Goal: Transaction & Acquisition: Book appointment/travel/reservation

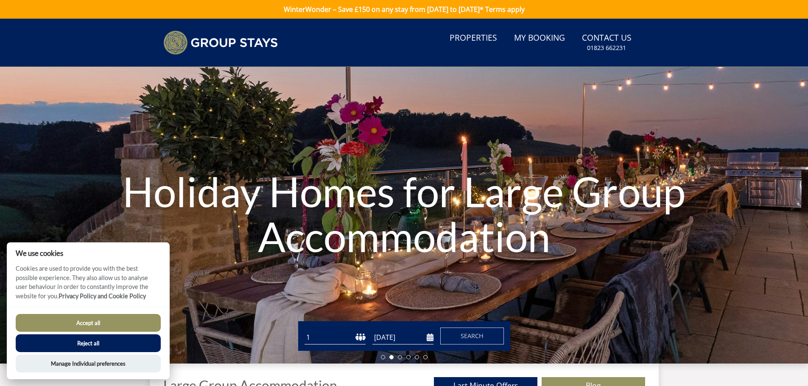
click at [90, 342] on button "Reject all" at bounding box center [88, 344] width 145 height 18
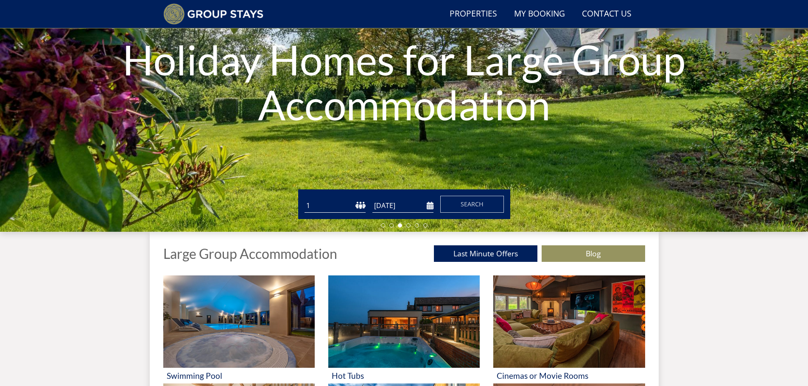
scroll to position [107, 0]
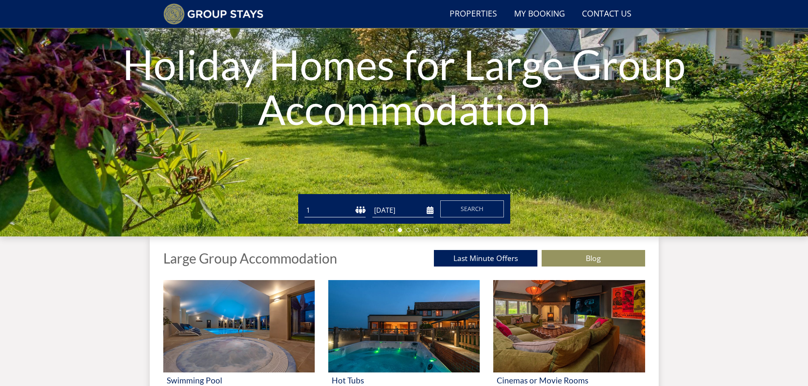
click at [358, 209] on select "1 2 3 4 5 6 7 8 9 10 11 12 13 14 15 16 17 18 19 20 21 22 23 24 25 26 27 28 29 3…" at bounding box center [335, 211] width 61 height 14
select select "22"
click at [305, 204] on select "1 2 3 4 5 6 7 8 9 10 11 12 13 14 15 16 17 18 19 20 21 22 23 24 25 26 27 28 29 3…" at bounding box center [335, 211] width 61 height 14
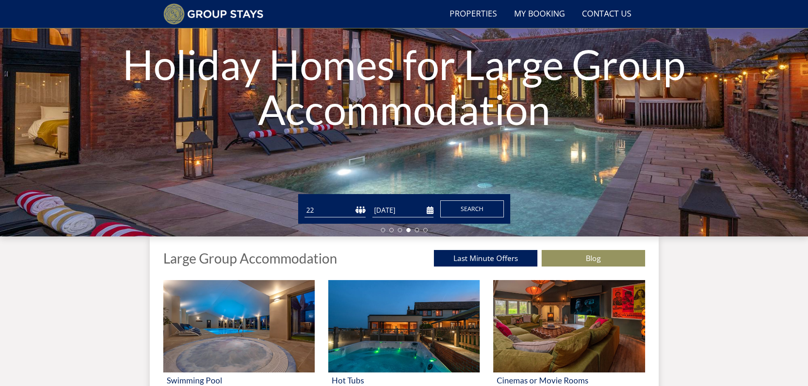
click at [467, 208] on span "Search" at bounding box center [472, 209] width 23 height 8
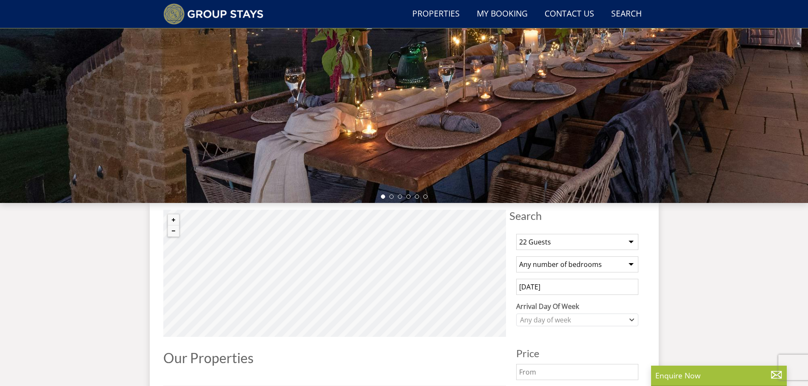
scroll to position [158, 0]
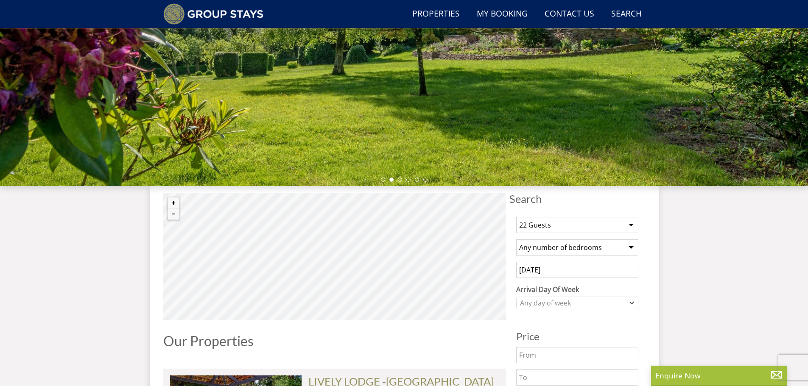
click at [630, 248] on select "Any number of bedrooms 4 Bedrooms 5 Bedrooms 6 Bedrooms 7 Bedrooms 8 Bedrooms 9…" at bounding box center [577, 248] width 122 height 16
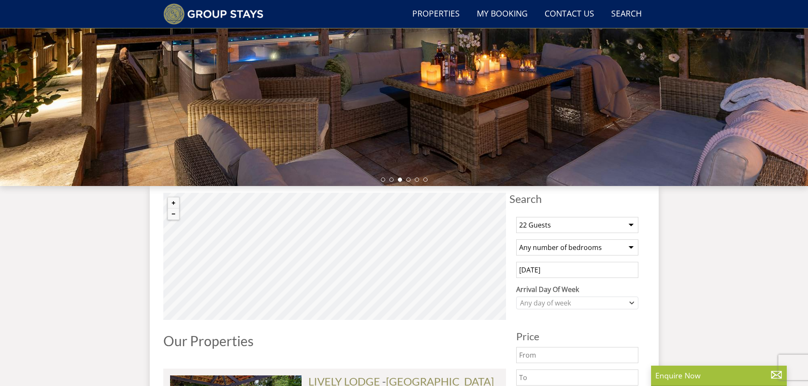
select select "11"
click at [516, 240] on select "Any number of bedrooms 4 Bedrooms 5 Bedrooms 6 Bedrooms 7 Bedrooms 8 Bedrooms 9…" at bounding box center [577, 248] width 122 height 16
click at [631, 299] on div "Any day of week" at bounding box center [577, 303] width 122 height 13
click at [537, 243] on div "[DATE]" at bounding box center [577, 246] width 121 height 14
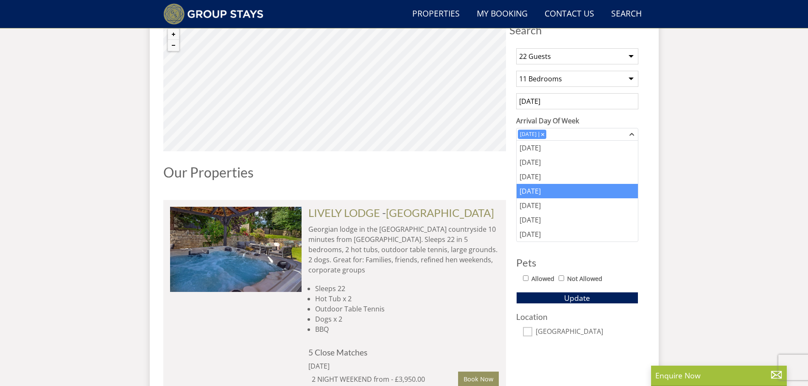
scroll to position [327, 0]
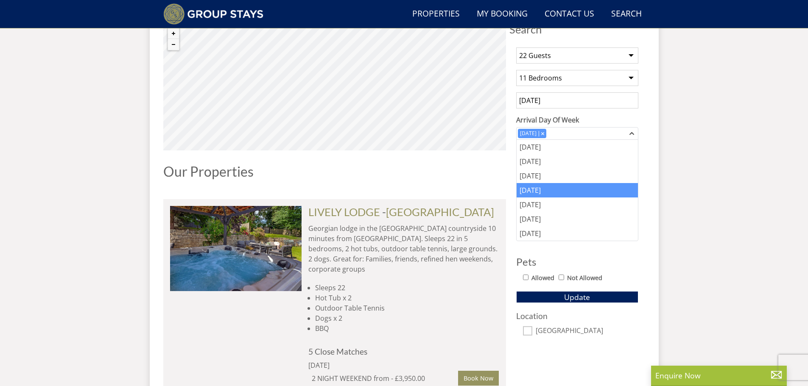
click at [524, 278] on input "Allowed" at bounding box center [526, 278] width 6 height 6
checkbox input "true"
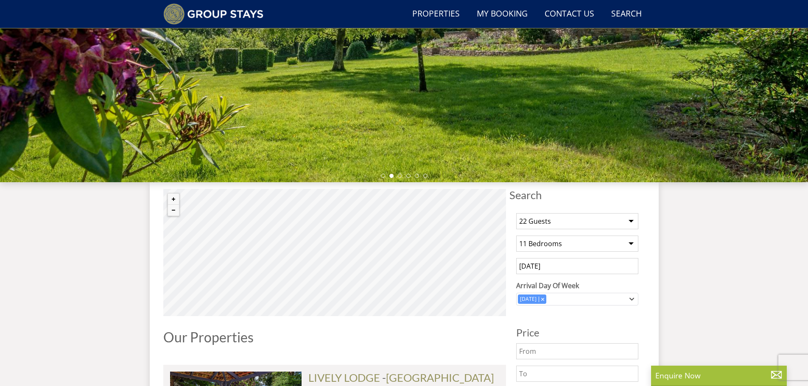
scroll to position [158, 0]
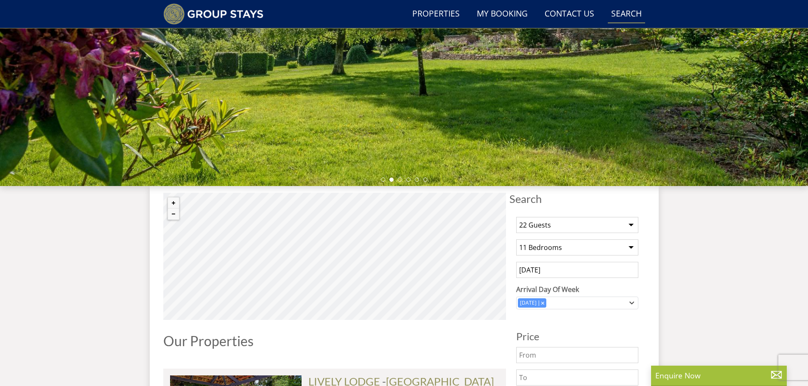
click at [628, 12] on link "Search Check Availability" at bounding box center [626, 14] width 37 height 19
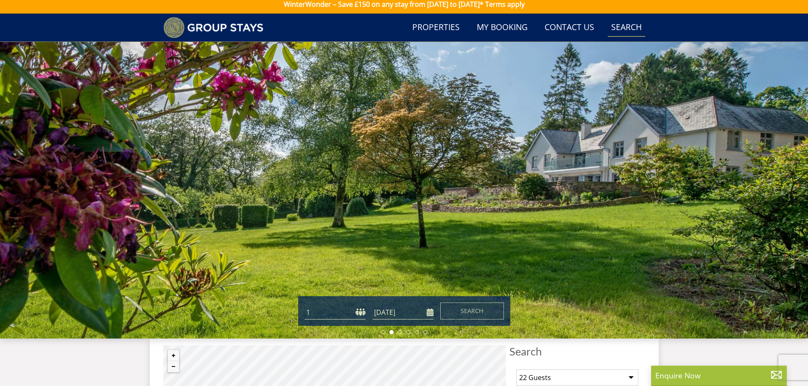
scroll to position [0, 0]
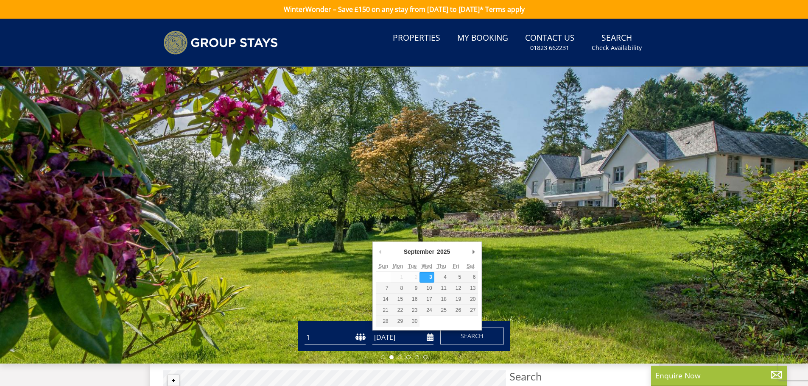
click at [428, 338] on input "[DATE]" at bounding box center [402, 338] width 61 height 14
type input "[DATE]"
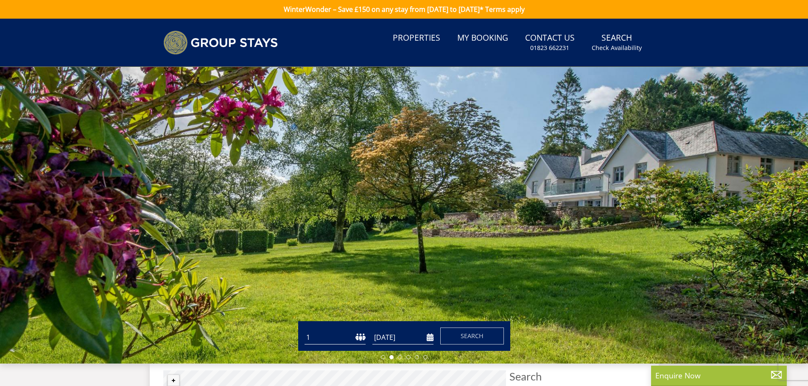
click at [359, 336] on select "1 2 3 4 5 6 7 8 9 10 11 12 13 14 15 16 17 18 19 20 21 22 23 24 25 26 27 28 29 3…" at bounding box center [335, 338] width 61 height 14
select select "22"
click at [305, 331] on select "1 2 3 4 5 6 7 8 9 10 11 12 13 14 15 16 17 18 19 20 21 22 23 24 25 26 27 28 29 3…" at bounding box center [335, 338] width 61 height 14
click at [481, 333] on span "Search" at bounding box center [472, 336] width 23 height 8
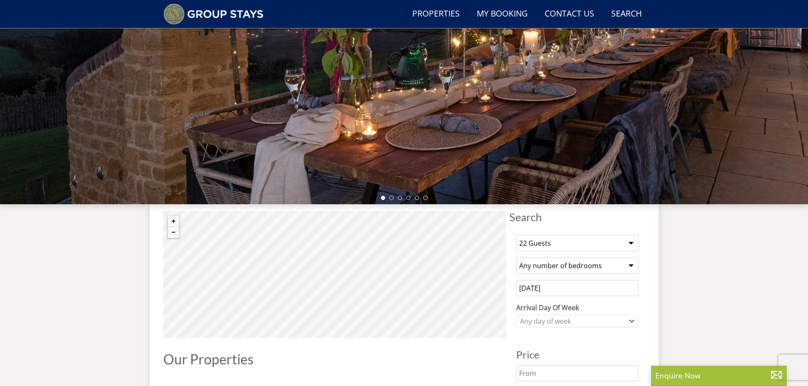
scroll to position [160, 0]
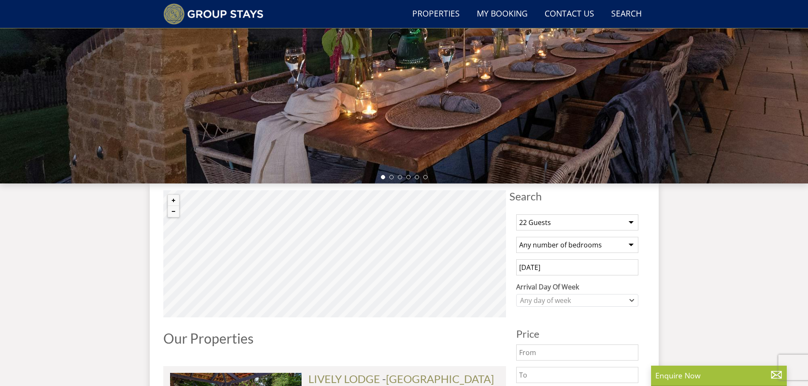
click at [631, 243] on select "Any number of bedrooms 1 Bedroom 2 Bedrooms 3 Bedrooms 4 Bedrooms 5 Bedrooms 6 …" at bounding box center [577, 245] width 122 height 16
select select "11"
click at [516, 237] on select "Any number of bedrooms 1 Bedroom 2 Bedrooms 3 Bedrooms 4 Bedrooms 5 Bedrooms 6 …" at bounding box center [577, 245] width 122 height 16
click at [629, 301] on div "Any day of week" at bounding box center [577, 300] width 122 height 13
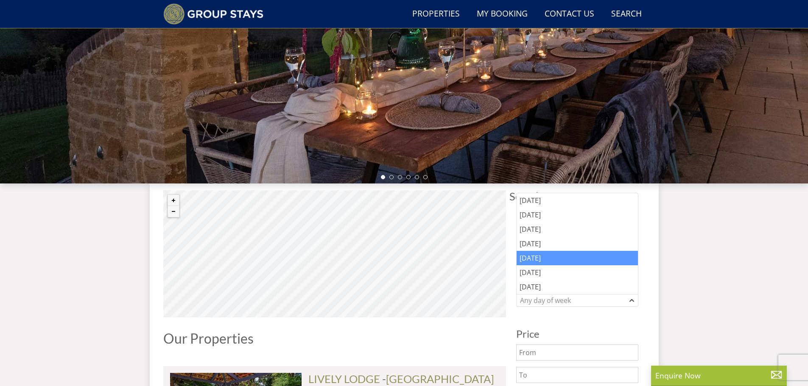
click at [533, 262] on div "[DATE]" at bounding box center [577, 258] width 121 height 14
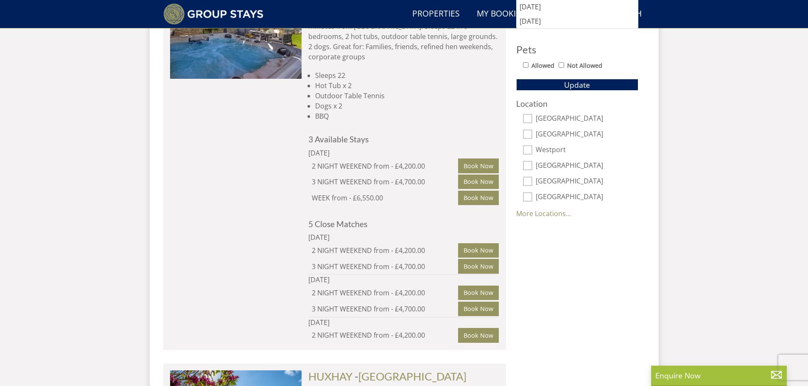
scroll to position [542, 0]
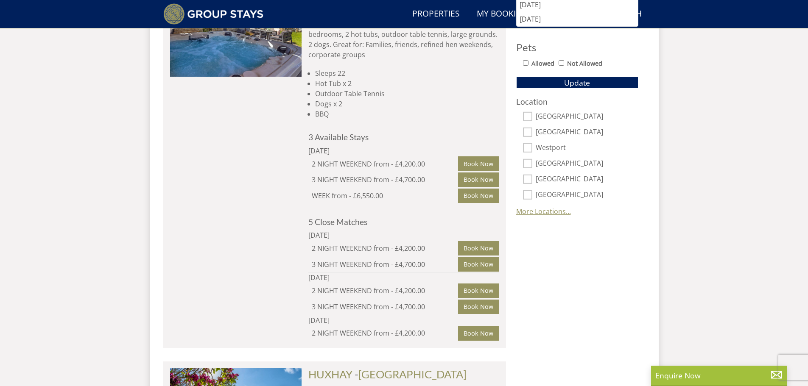
click at [542, 215] on link "More Locations..." at bounding box center [543, 211] width 55 height 9
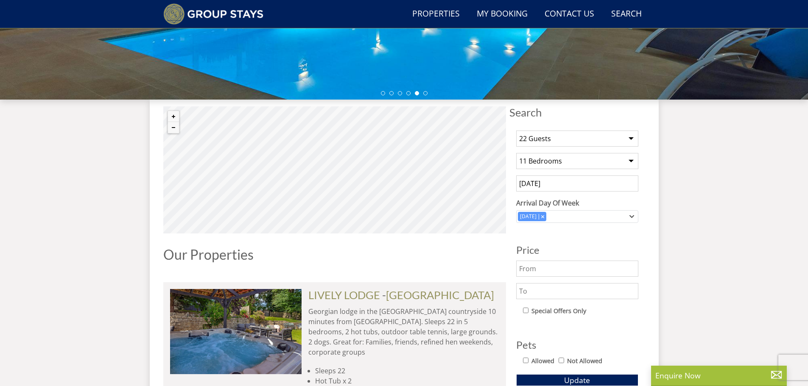
scroll to position [243, 0]
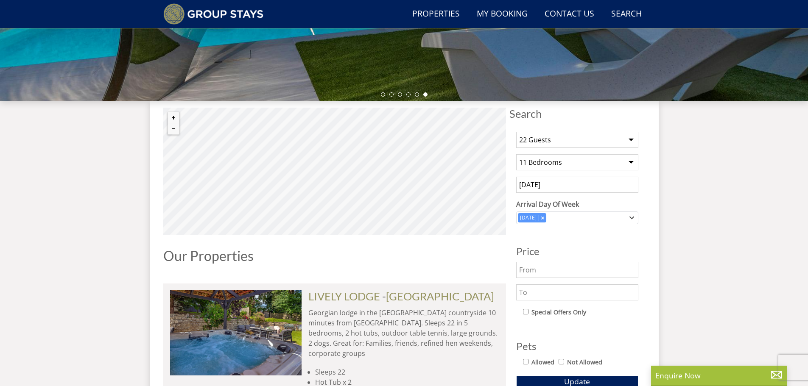
click at [531, 295] on input "text" at bounding box center [577, 293] width 122 height 16
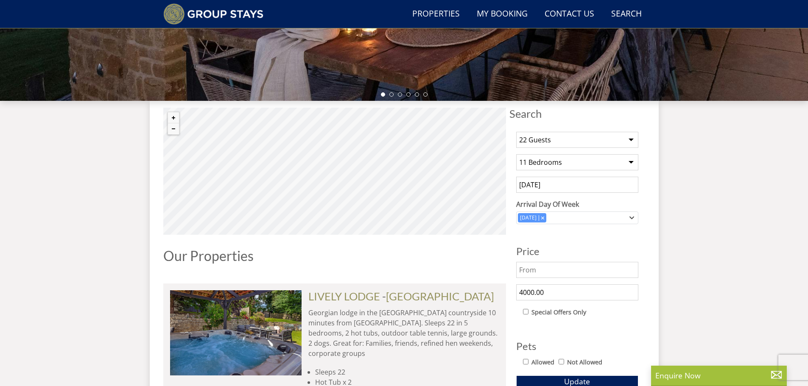
type input "4000.00"
click at [526, 310] on input "checkbox" at bounding box center [526, 312] width 6 height 6
checkbox input "true"
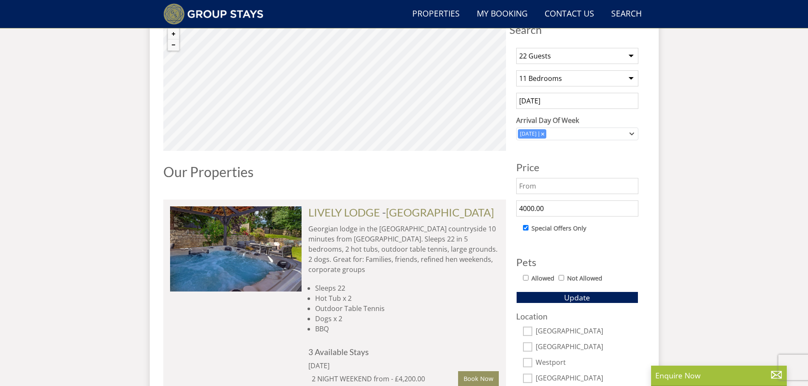
scroll to position [328, 0]
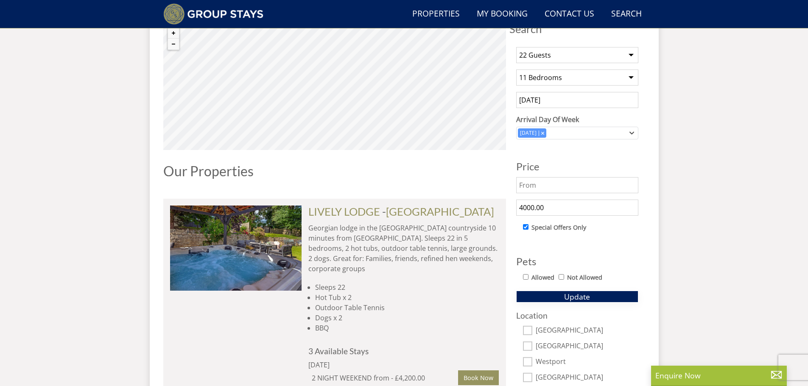
click at [573, 297] on span "Update" at bounding box center [577, 297] width 26 height 10
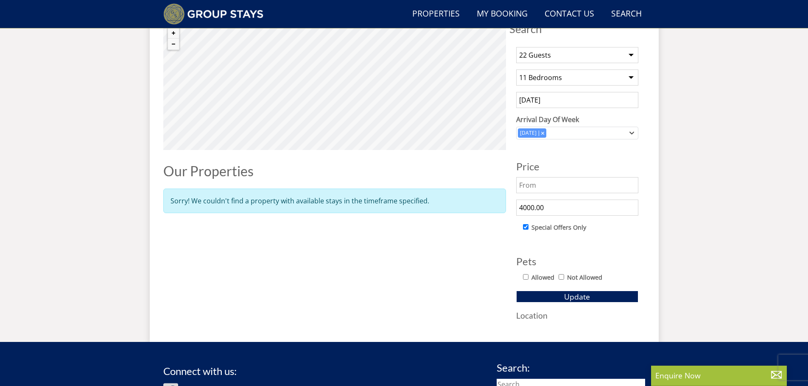
drag, startPoint x: 610, startPoint y: 204, endPoint x: 488, endPoint y: 212, distance: 122.0
click at [488, 212] on div "Search Search 1 Guest 2 Guests 3 Guests 4 Guests 5 Guests 6 Guests 7 Guests 8 G…" at bounding box center [404, 176] width 482 height 306
click at [577, 295] on span "Update" at bounding box center [577, 297] width 26 height 10
click at [525, 229] on input "checkbox" at bounding box center [526, 227] width 6 height 6
checkbox input "false"
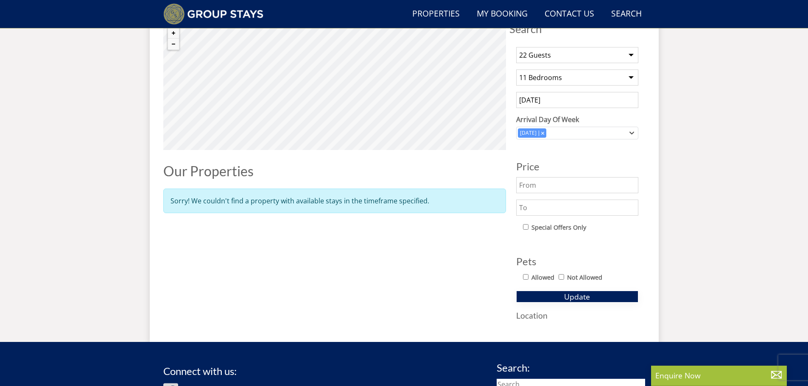
click at [572, 301] on span "Update" at bounding box center [577, 297] width 26 height 10
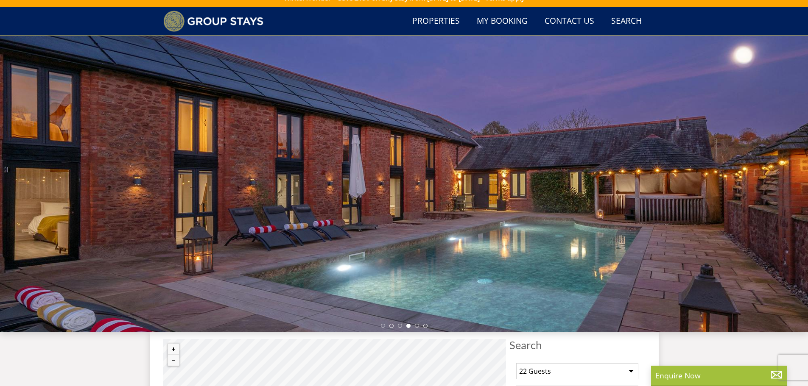
scroll to position [0, 0]
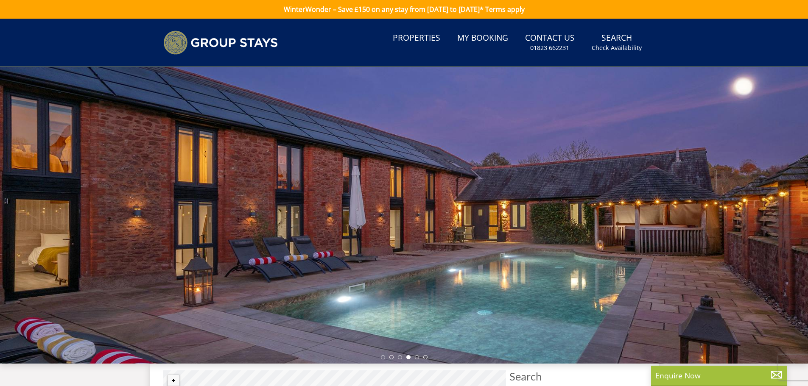
select select "22"
select select "11"
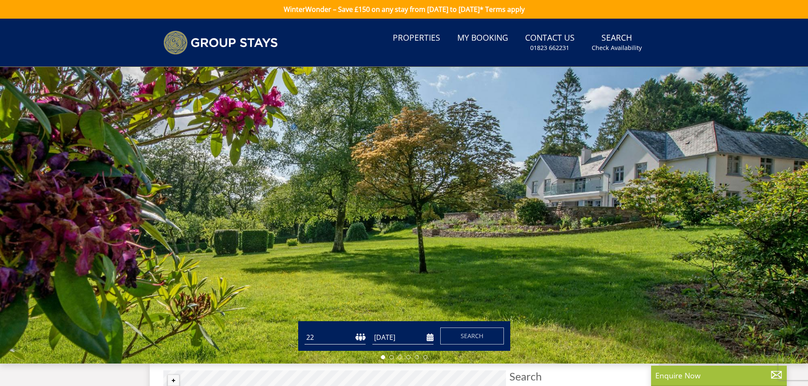
scroll to position [107, 0]
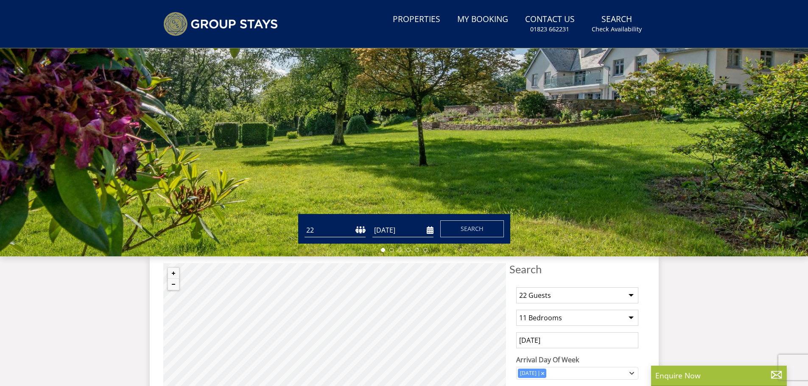
select select "22"
